Goal: Task Accomplishment & Management: Complete application form

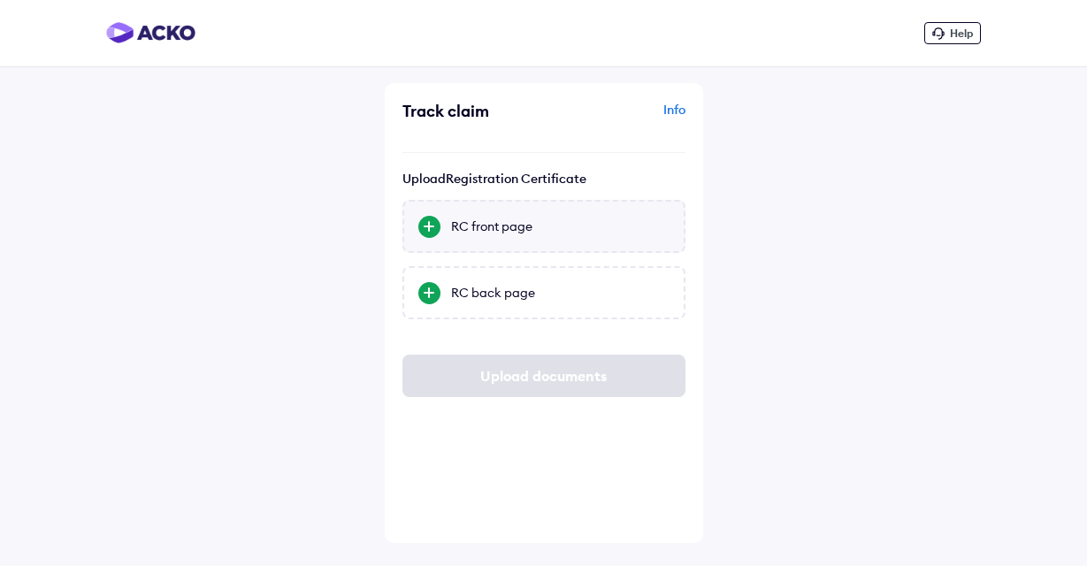
click at [484, 222] on div "RC front page" at bounding box center [560, 227] width 219 height 18
click at [0, 0] on input "RC front page" at bounding box center [0, 0] width 0 height 0
click at [532, 293] on div "RC back page" at bounding box center [560, 293] width 219 height 18
click at [0, 0] on input "RC back page" at bounding box center [0, 0] width 0 height 0
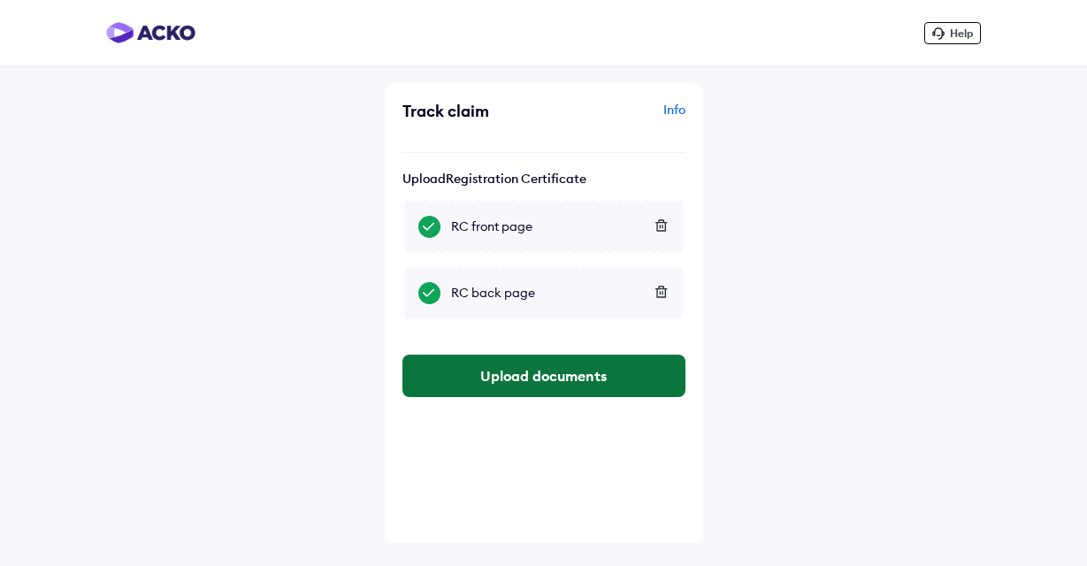
click at [540, 379] on button "Upload documents" at bounding box center [544, 376] width 283 height 42
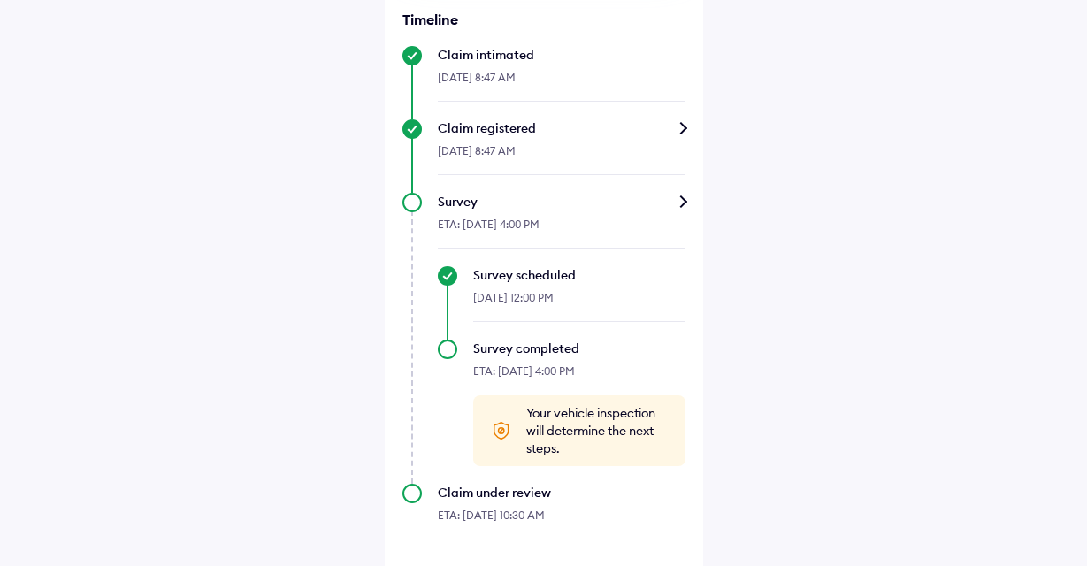
scroll to position [636, 0]
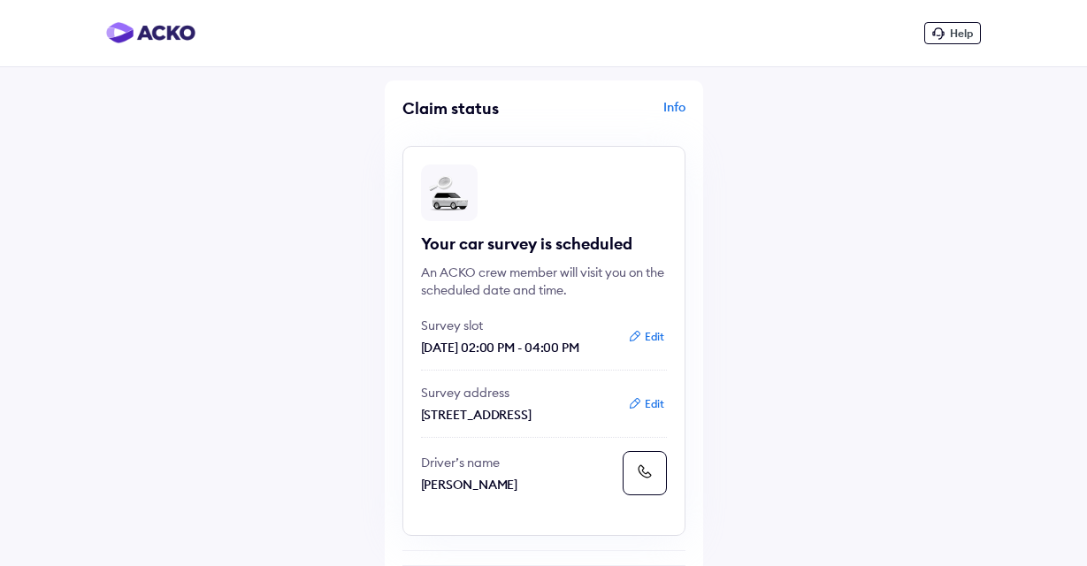
click at [47, 239] on div "Help Claim status Info Your car survey is scheduled An ACKO crew member will vi…" at bounding box center [543, 574] width 1087 height 1148
